Goal: Transaction & Acquisition: Book appointment/travel/reservation

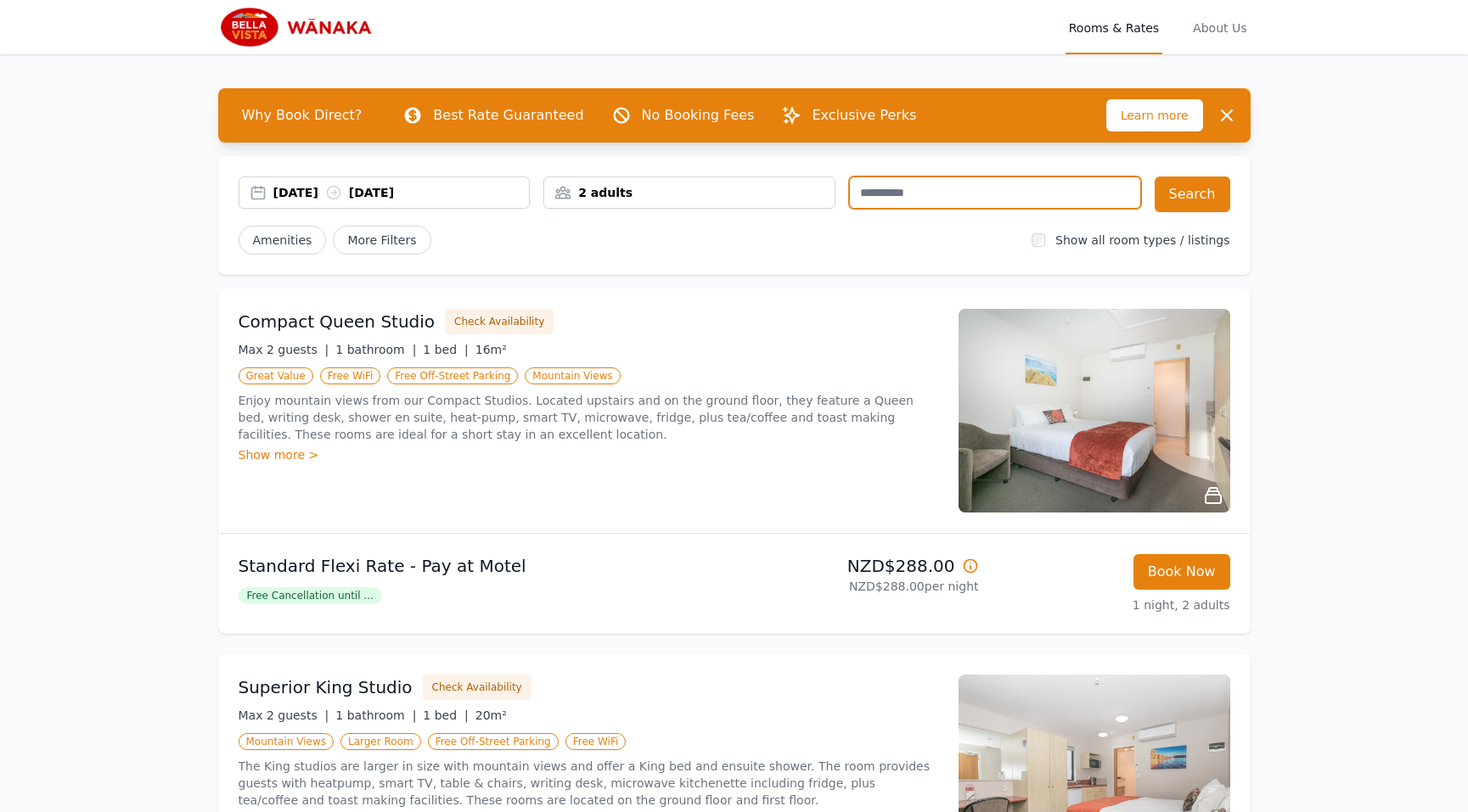
click at [898, 192] on input "text" at bounding box center [995, 192] width 292 height 32
click at [627, 188] on div "2 adults" at bounding box center [689, 192] width 291 height 17
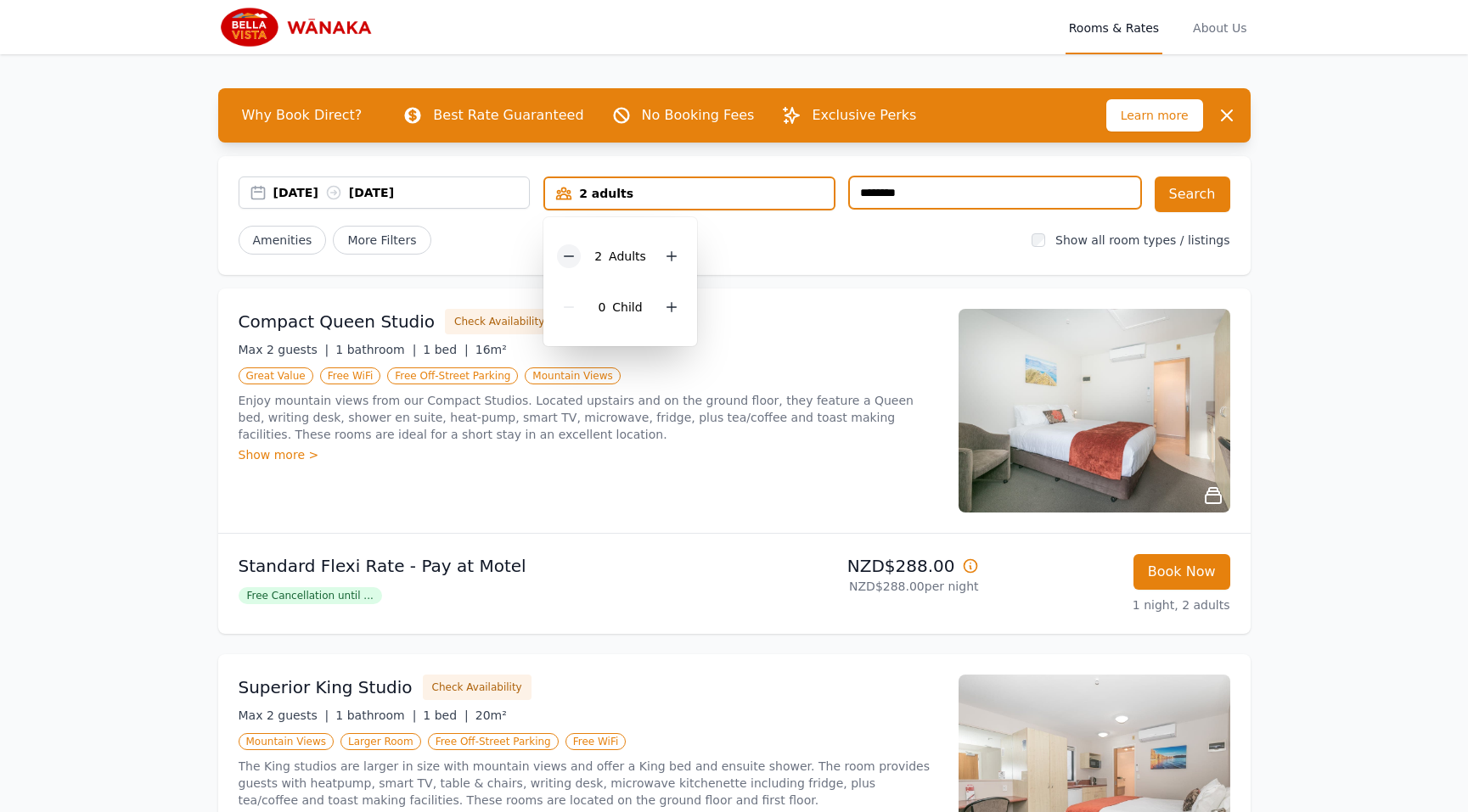
type input "********"
click at [572, 260] on icon at bounding box center [568, 256] width 14 height 14
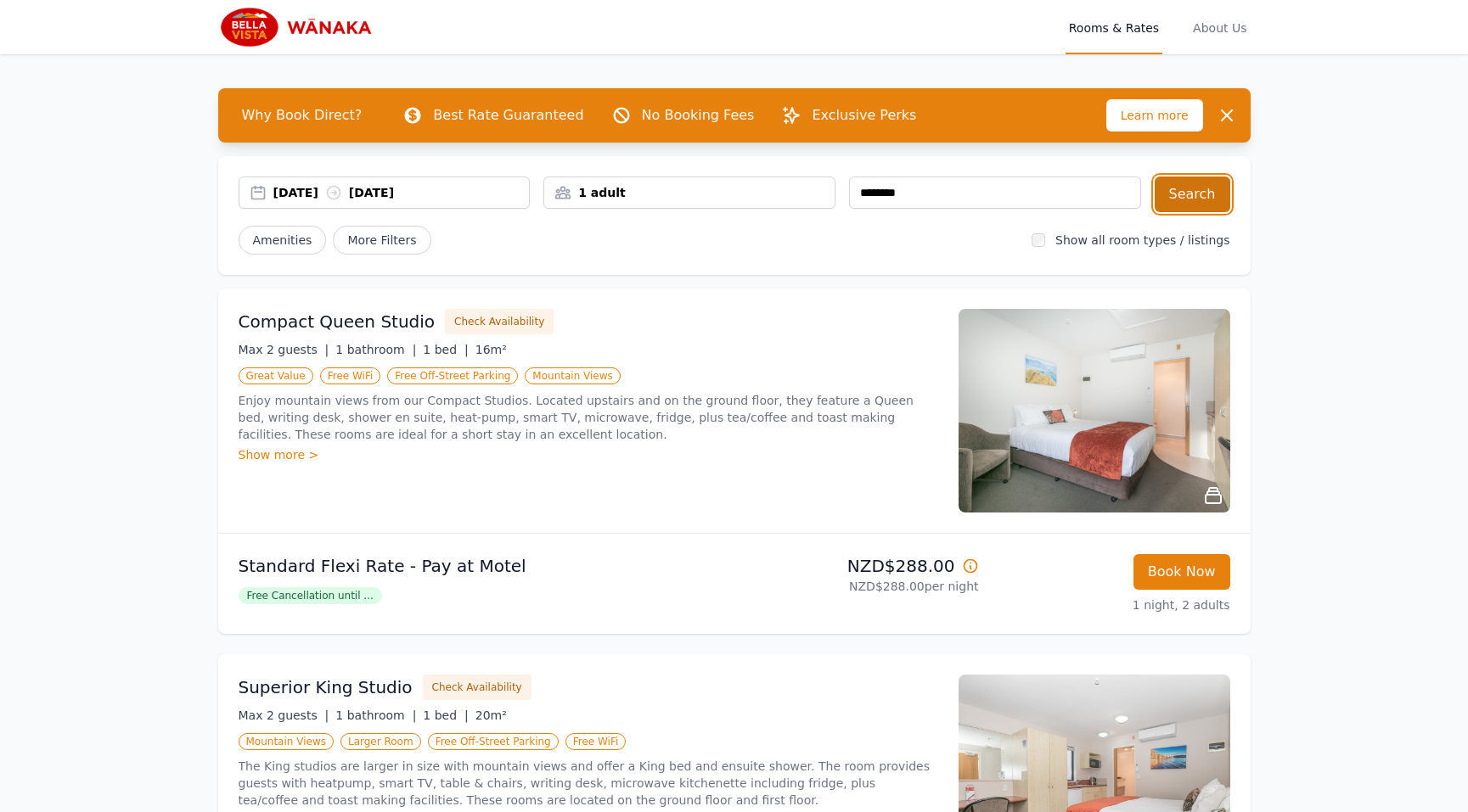
click at [1201, 207] on button "Search" at bounding box center [1192, 194] width 75 height 36
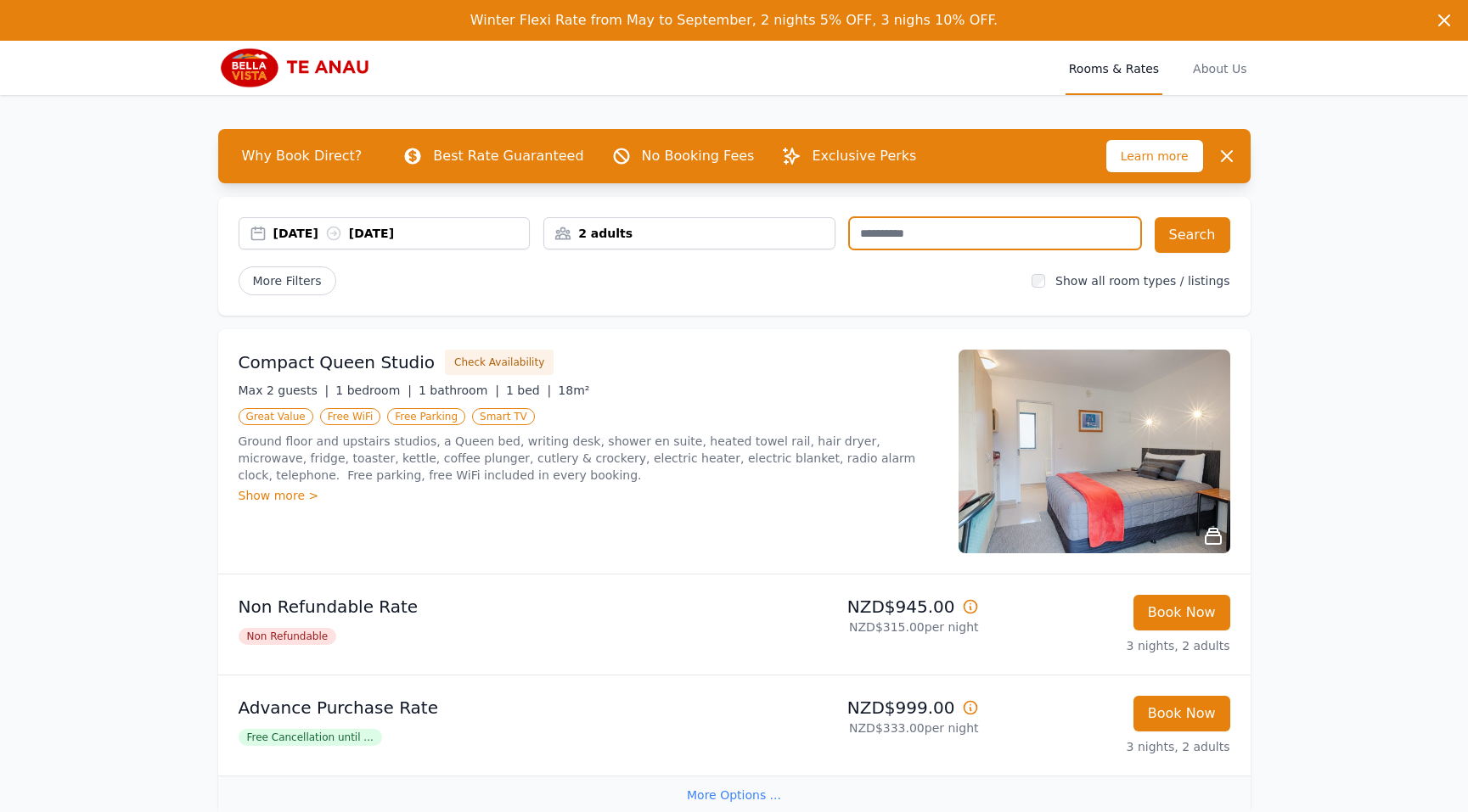
click at [949, 225] on input "text" at bounding box center [995, 233] width 292 height 32
type input "********"
click at [737, 241] on div "2 adults" at bounding box center [689, 233] width 291 height 17
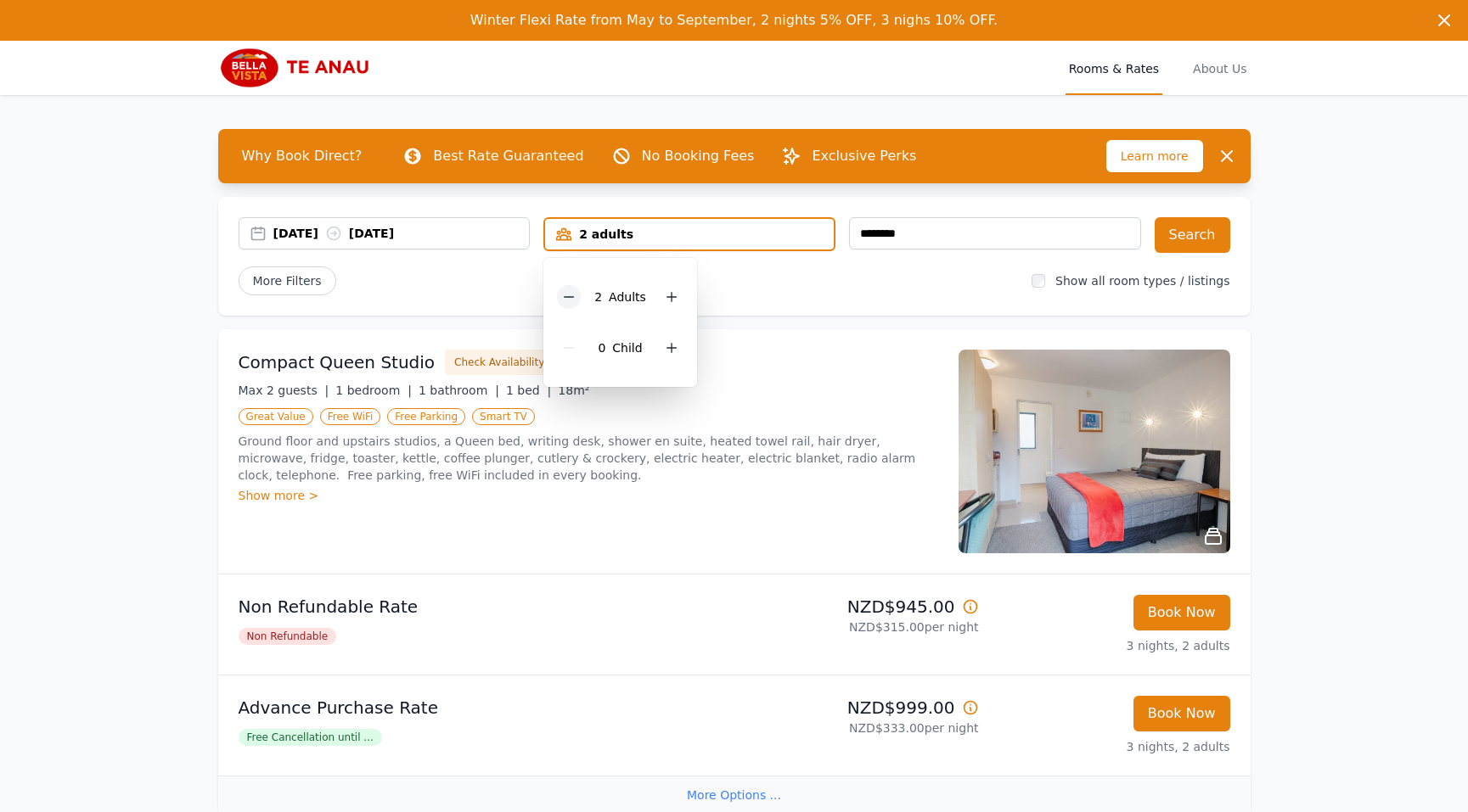
click at [568, 303] on div at bounding box center [568, 297] width 24 height 24
click at [1201, 232] on button "Search" at bounding box center [1192, 235] width 75 height 36
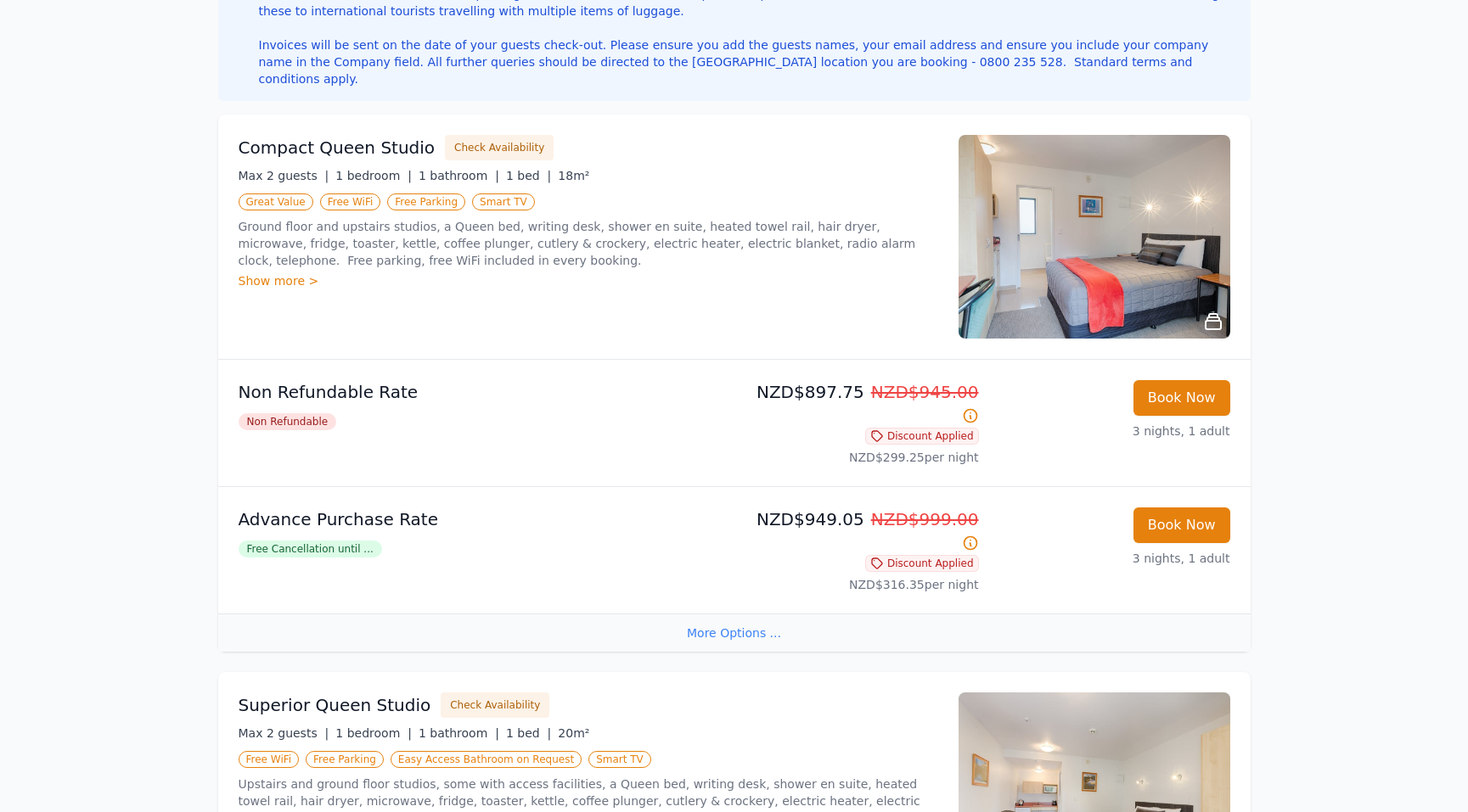
scroll to position [415, 0]
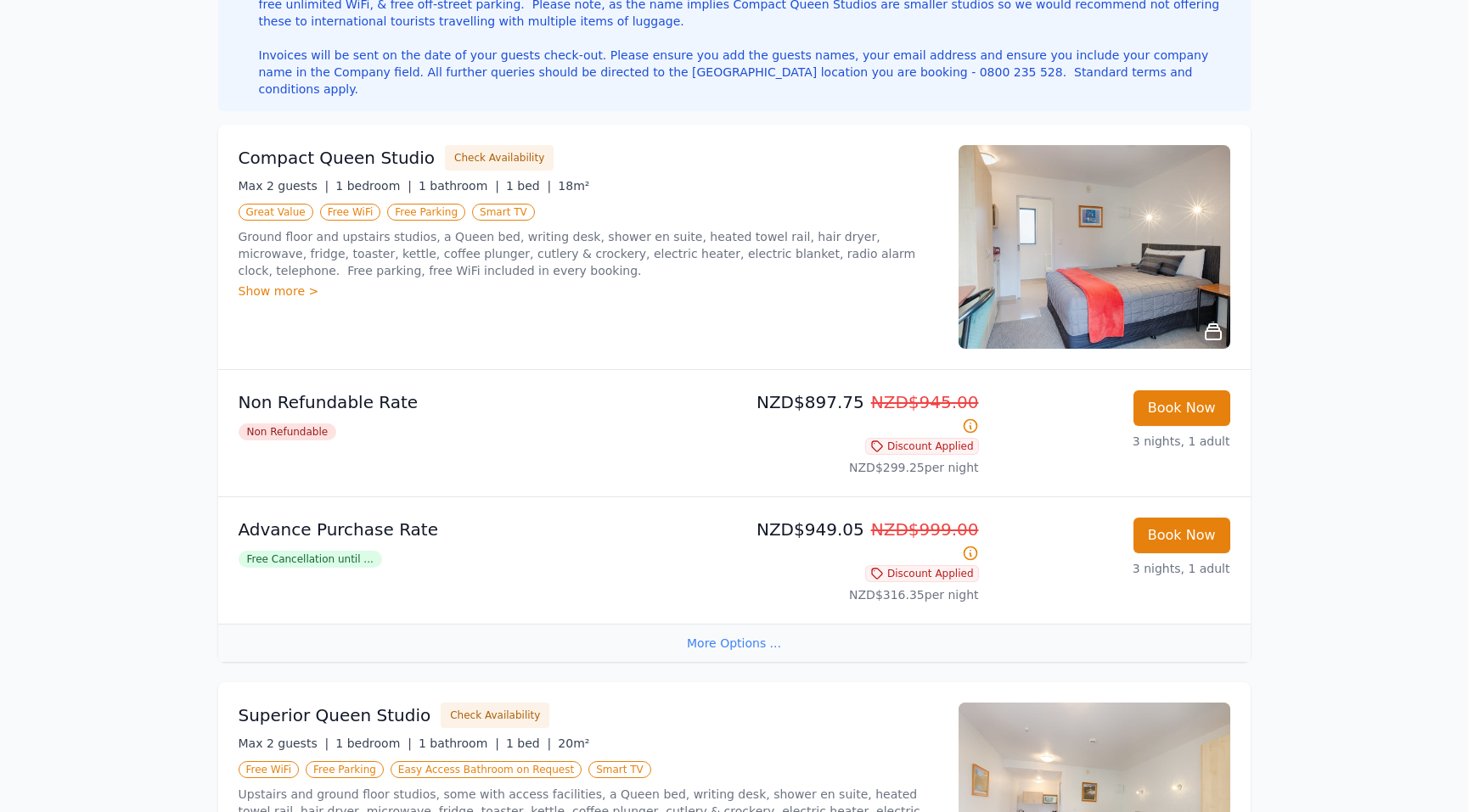
click at [1090, 250] on img at bounding box center [1094, 247] width 271 height 203
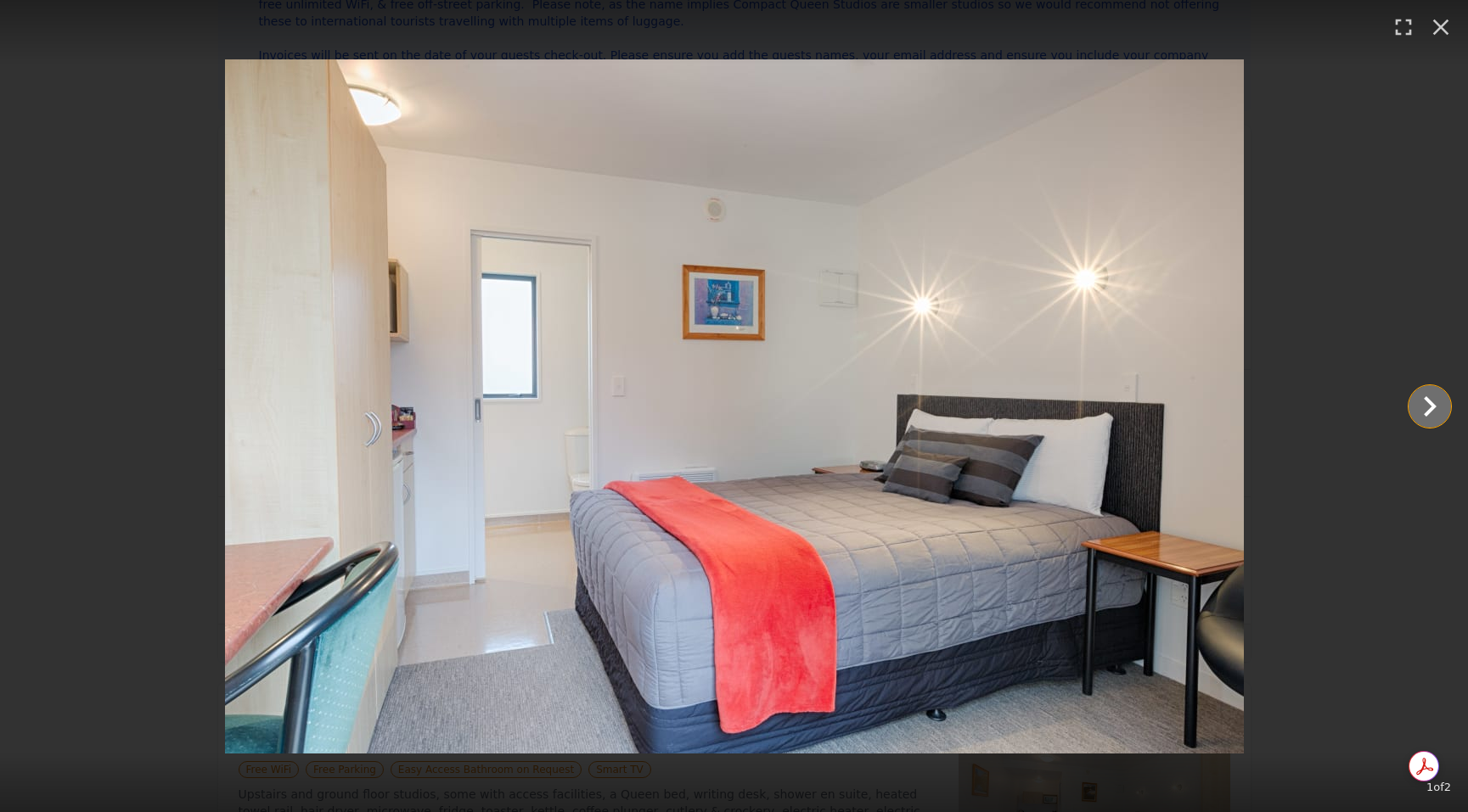
click at [1424, 419] on icon "Show slide 2 of 2" at bounding box center [1429, 406] width 40 height 40
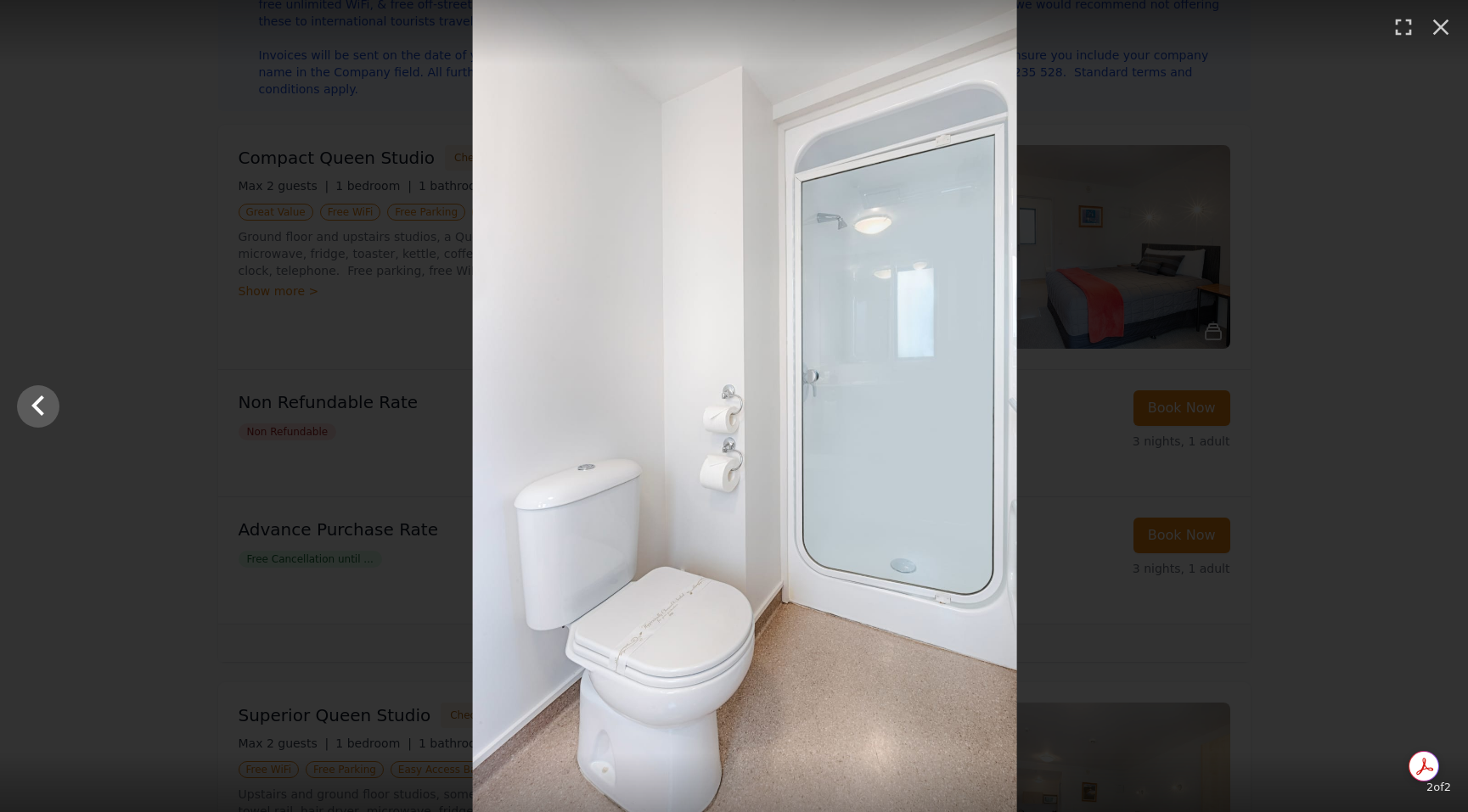
click at [1424, 419] on div at bounding box center [745, 406] width 1468 height 812
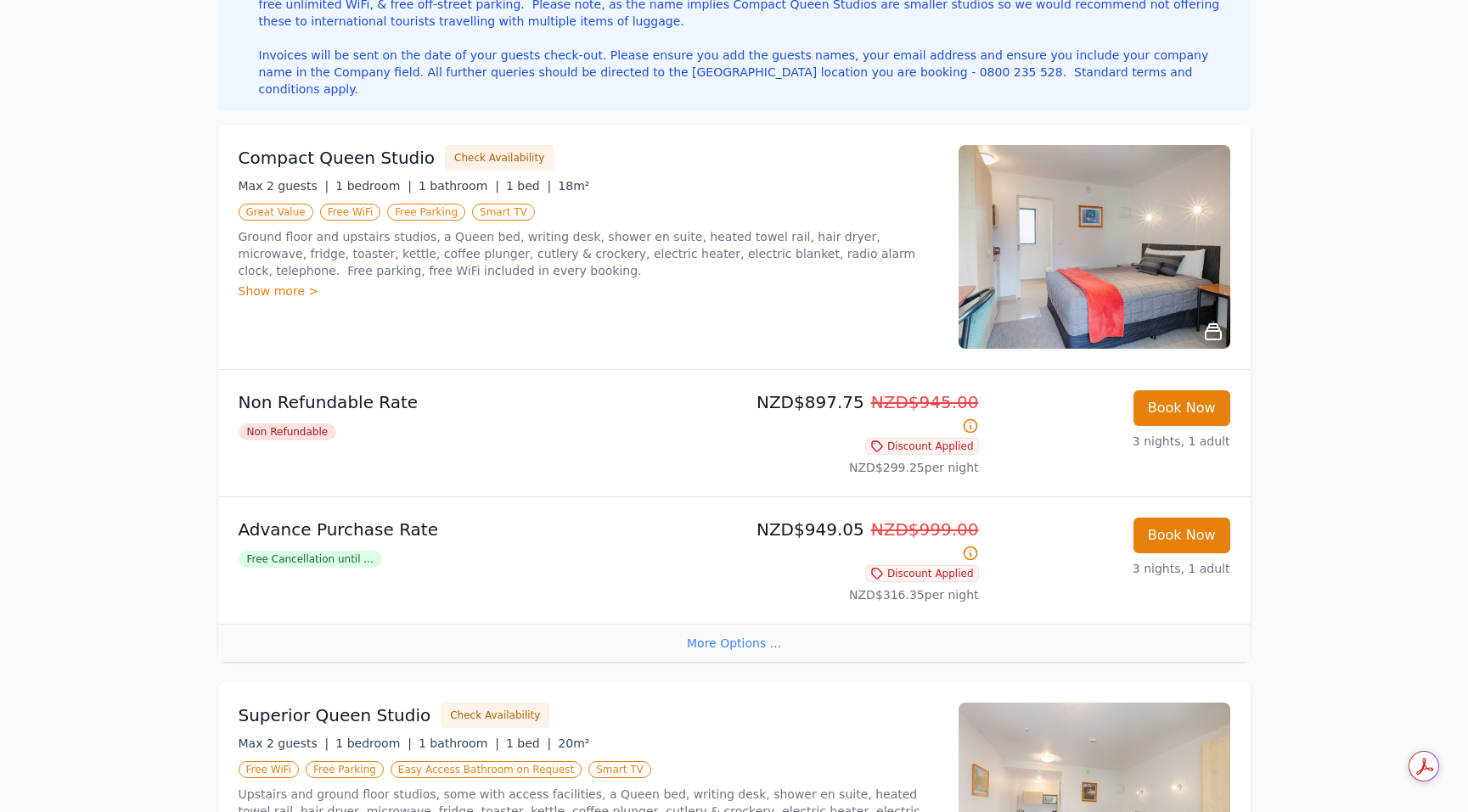
click at [1161, 281] on img at bounding box center [1094, 247] width 271 height 203
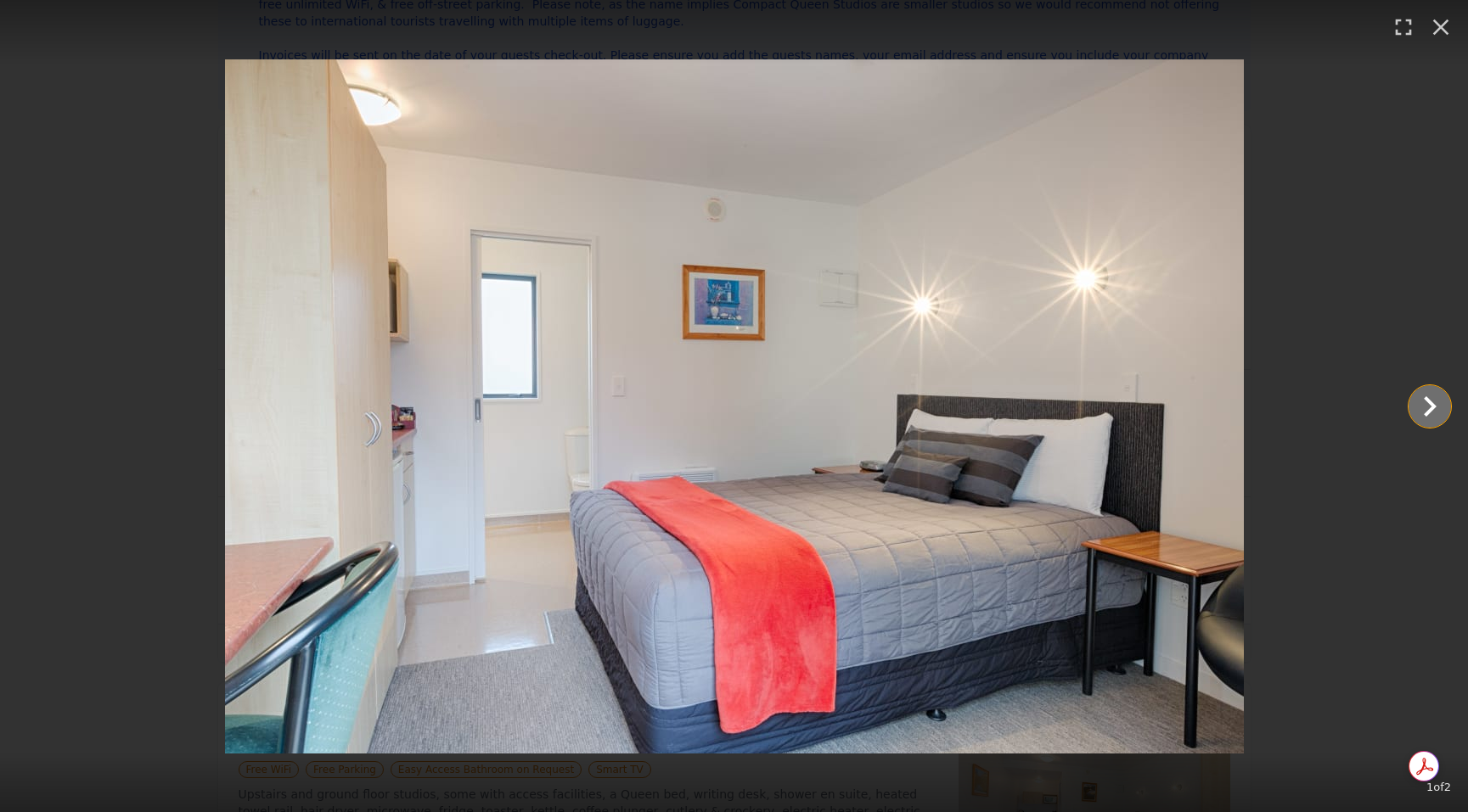
click at [1432, 401] on icon "Show slide 2 of 2" at bounding box center [1429, 406] width 40 height 40
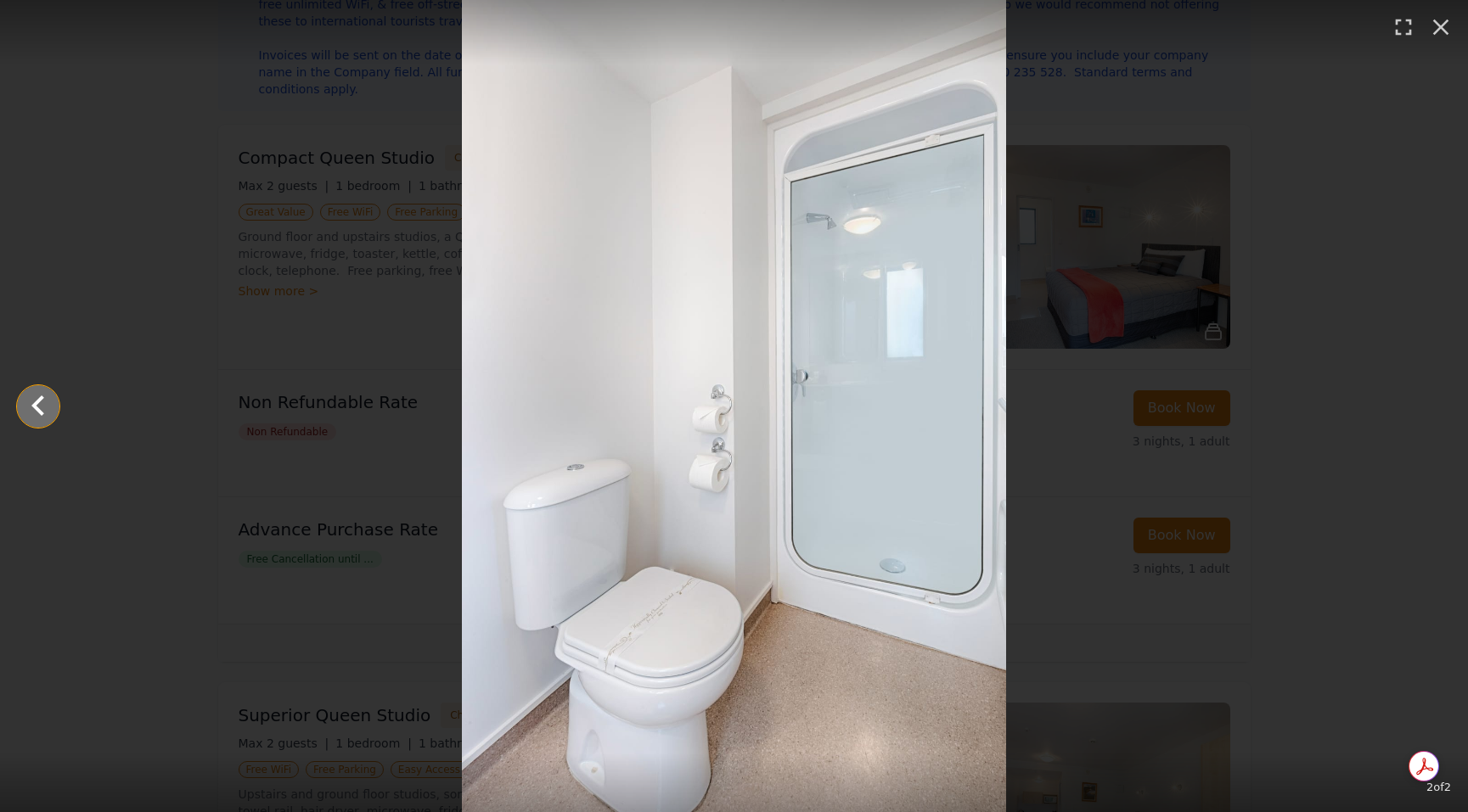
click at [44, 411] on icon "Show slide 1 of 2" at bounding box center [38, 406] width 40 height 40
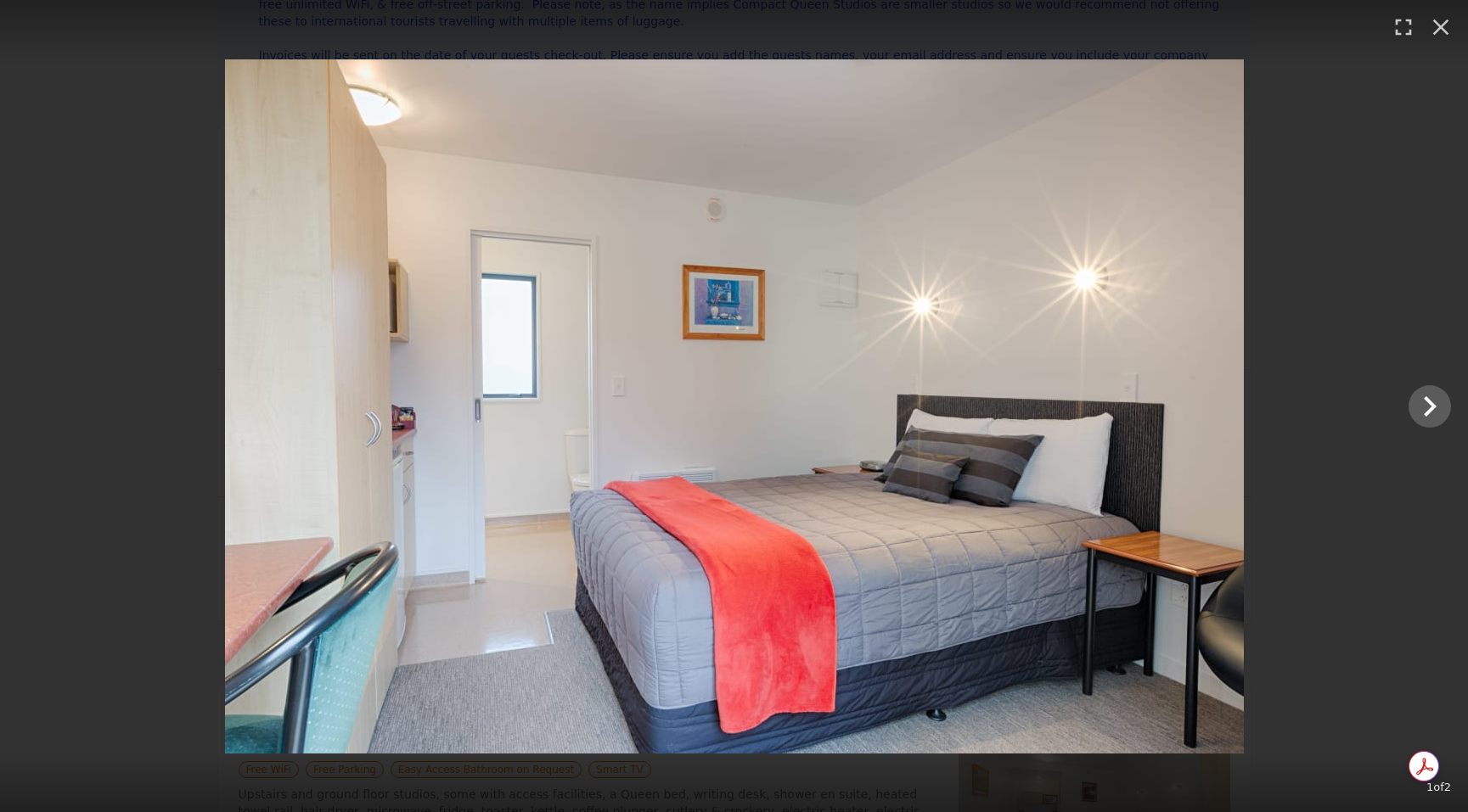
click at [138, 348] on div at bounding box center [734, 406] width 1468 height 694
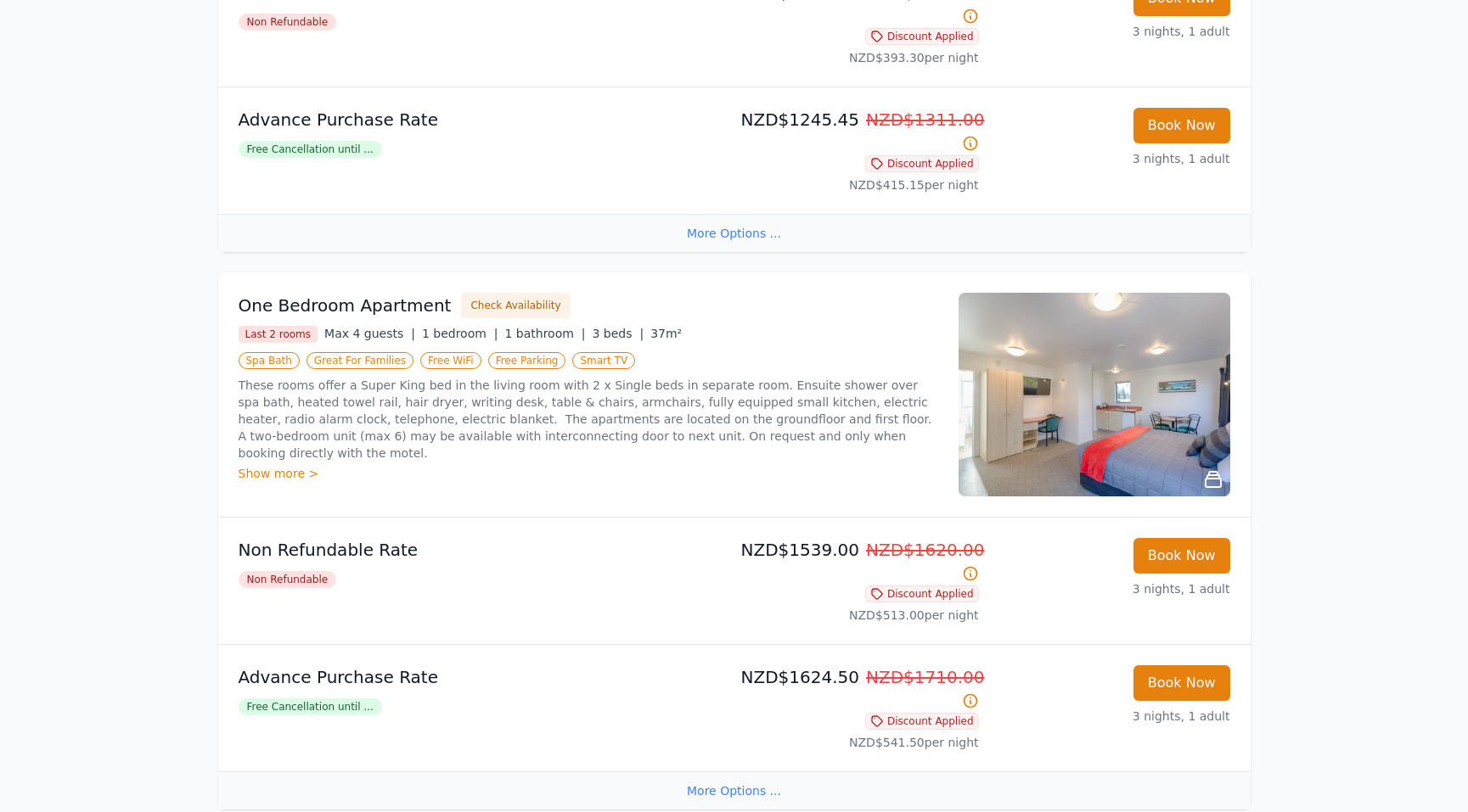
scroll to position [3056, 0]
